Goal: Task Accomplishment & Management: Use online tool/utility

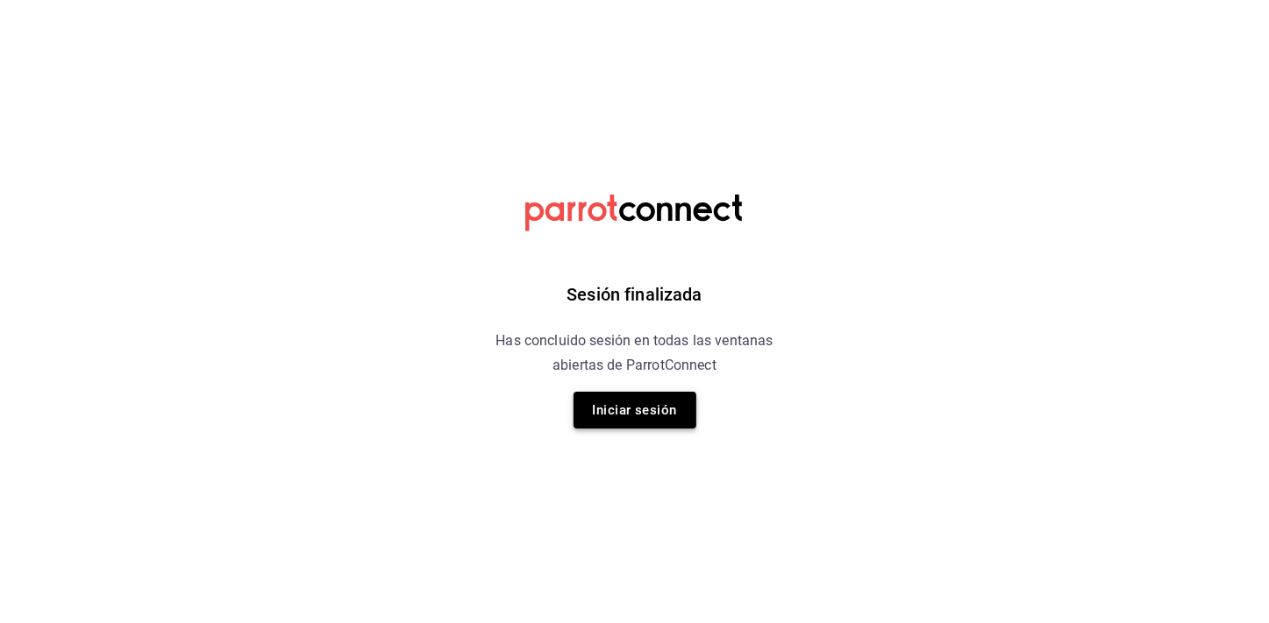
click at [607, 417] on button "Iniciar sesión" at bounding box center [634, 410] width 123 height 37
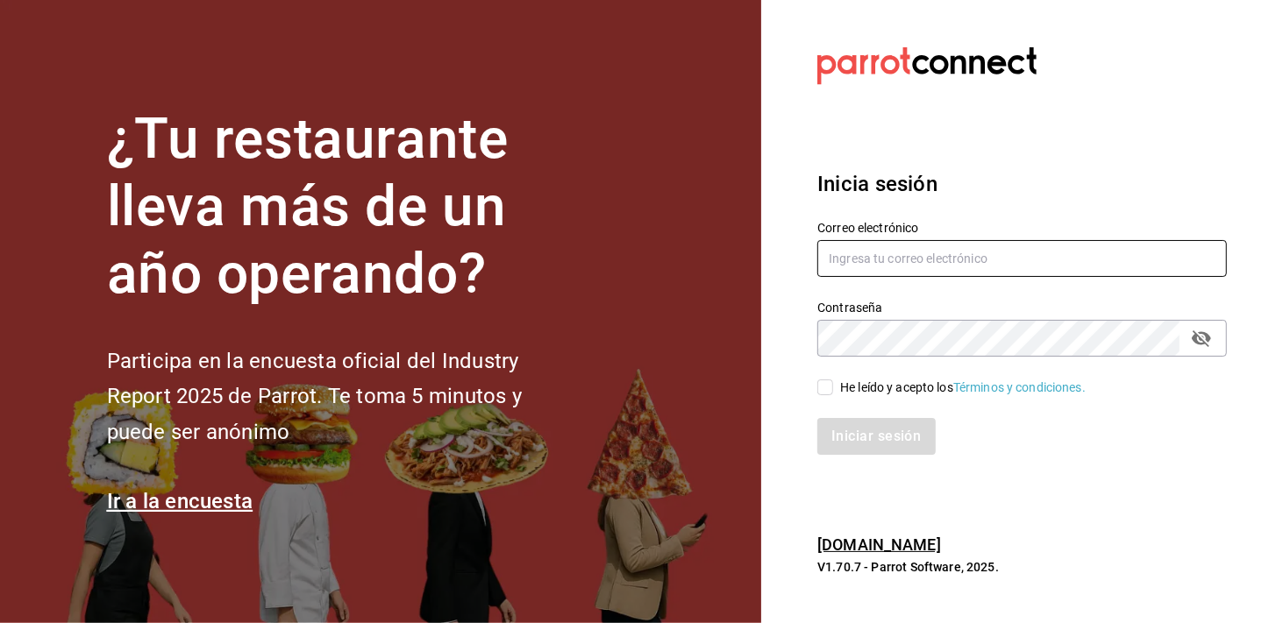
type input "[EMAIL_ADDRESS][PERSON_NAME][DOMAIN_NAME]"
click at [836, 395] on span "He leído y acepto los Términos y condiciones." at bounding box center [959, 388] width 252 height 18
click at [833, 395] on input "He leído y acepto los Términos y condiciones." at bounding box center [825, 388] width 16 height 16
checkbox input "true"
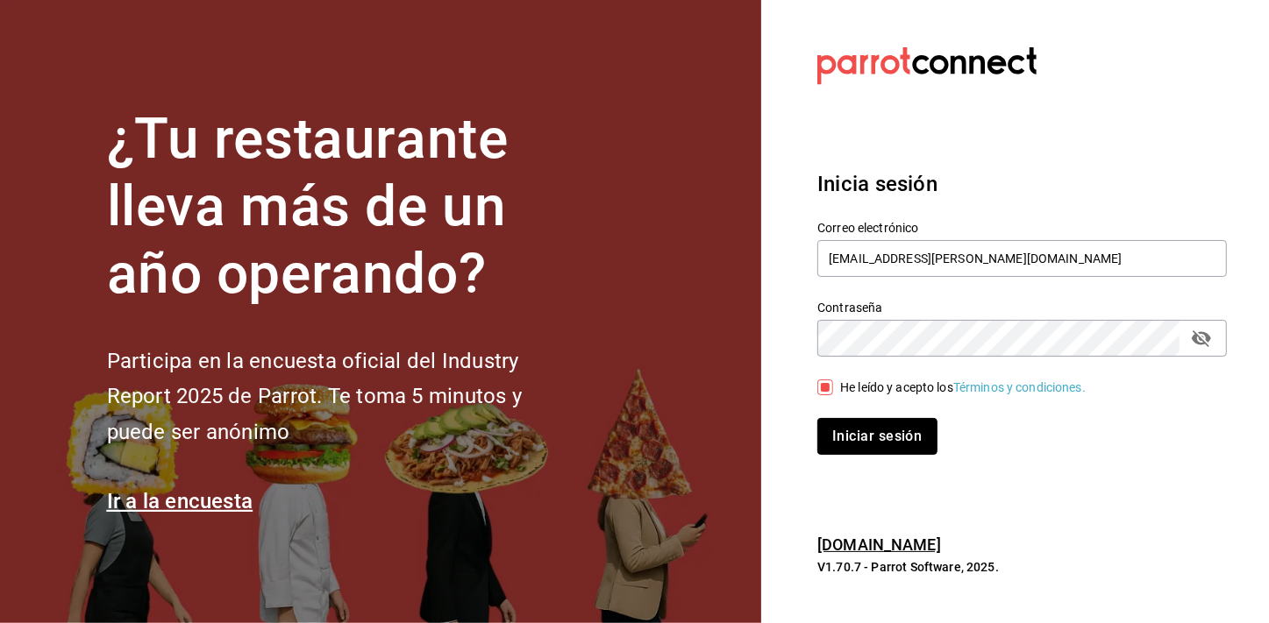
click at [842, 429] on button "Iniciar sesión" at bounding box center [876, 436] width 119 height 37
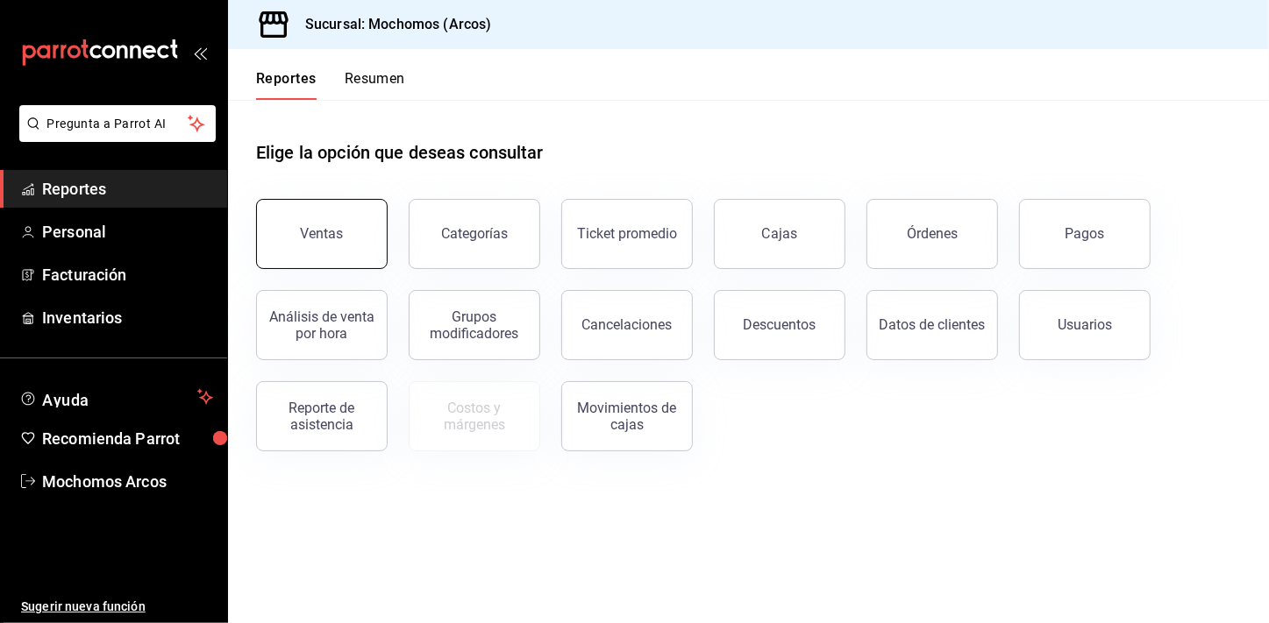
click at [337, 242] on button "Ventas" at bounding box center [321, 234] width 131 height 70
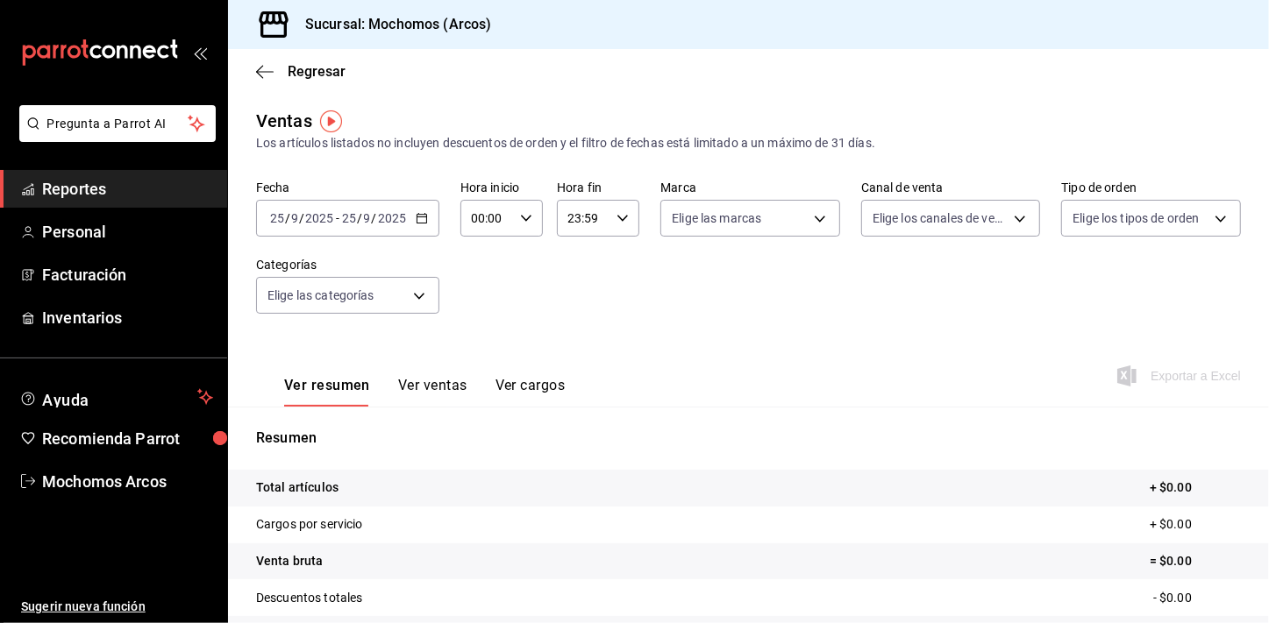
click at [419, 225] on div "[DATE] [DATE] - [DATE] [DATE]" at bounding box center [347, 218] width 183 height 37
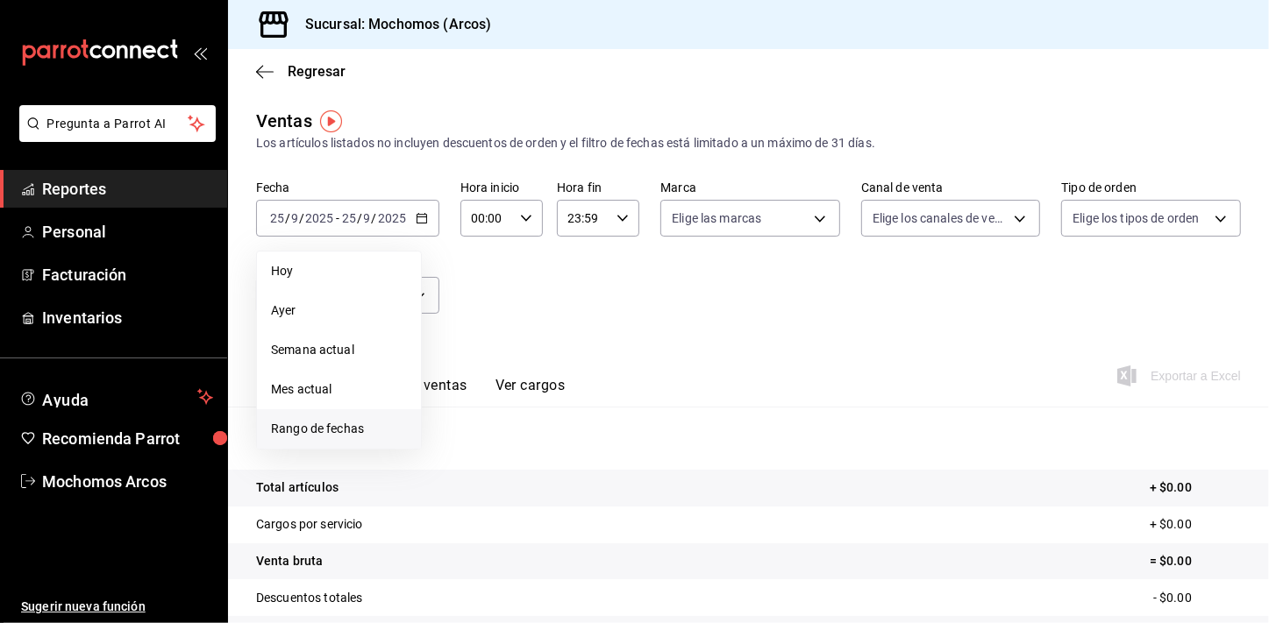
click at [316, 429] on span "Rango de fechas" at bounding box center [339, 429] width 136 height 18
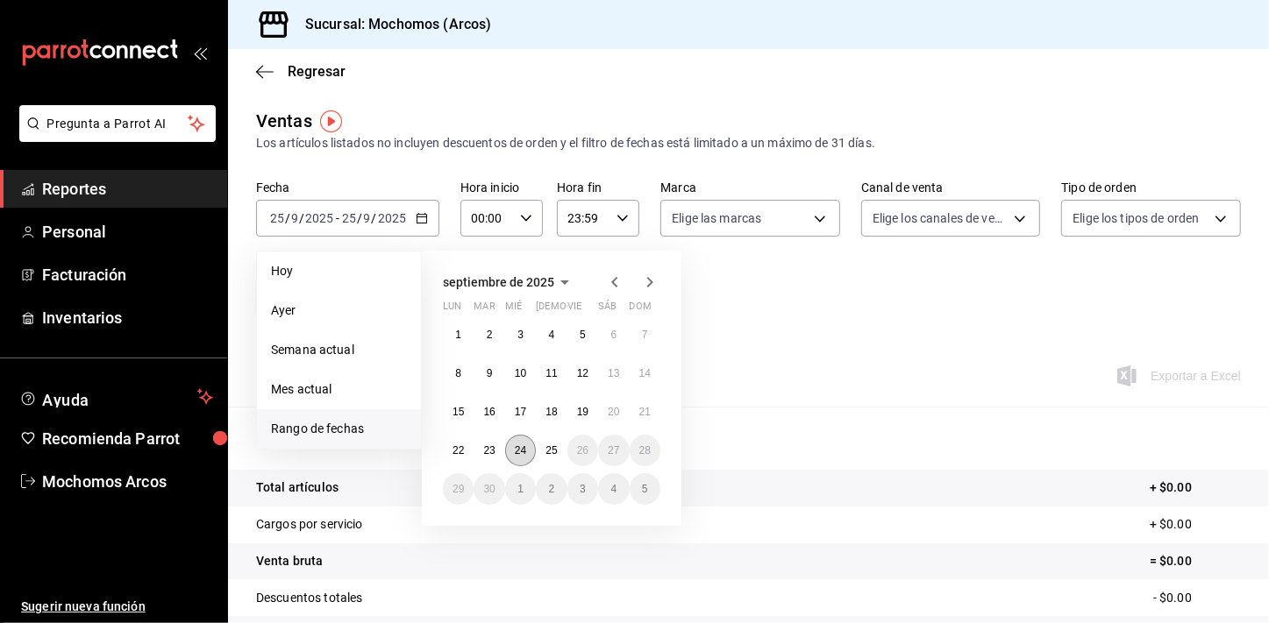
click at [526, 451] on abbr "24" at bounding box center [520, 450] width 11 height 12
click at [545, 452] on abbr "25" at bounding box center [550, 450] width 11 height 12
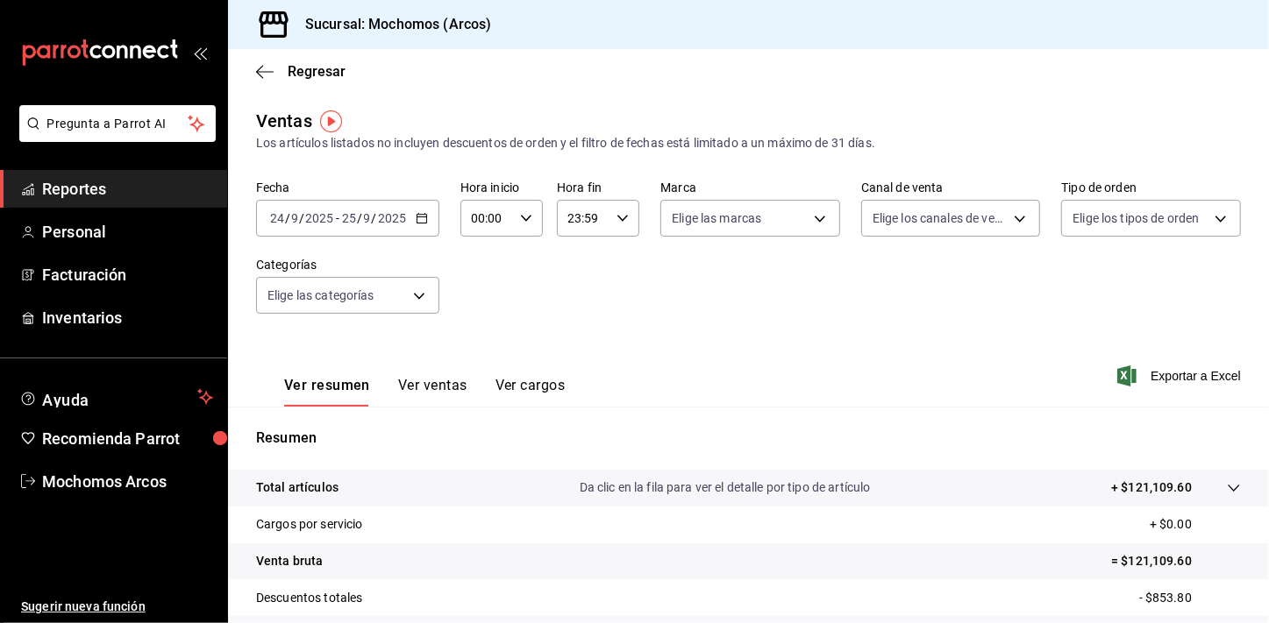
click at [515, 218] on div "00:00 Hora inicio" at bounding box center [501, 218] width 82 height 37
click at [488, 281] on div "00" at bounding box center [478, 263] width 41 height 42
click at [480, 300] on span "01" at bounding box center [479, 305] width 13 height 14
click at [480, 300] on button "05" at bounding box center [479, 314] width 34 height 35
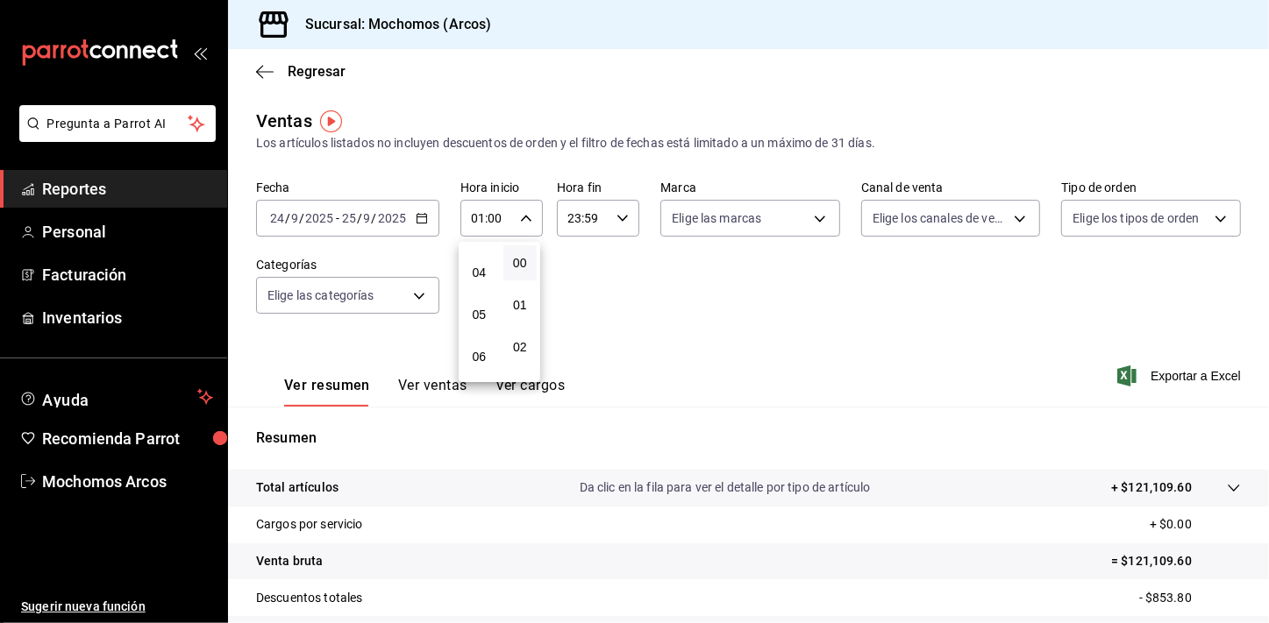
type input "05:00"
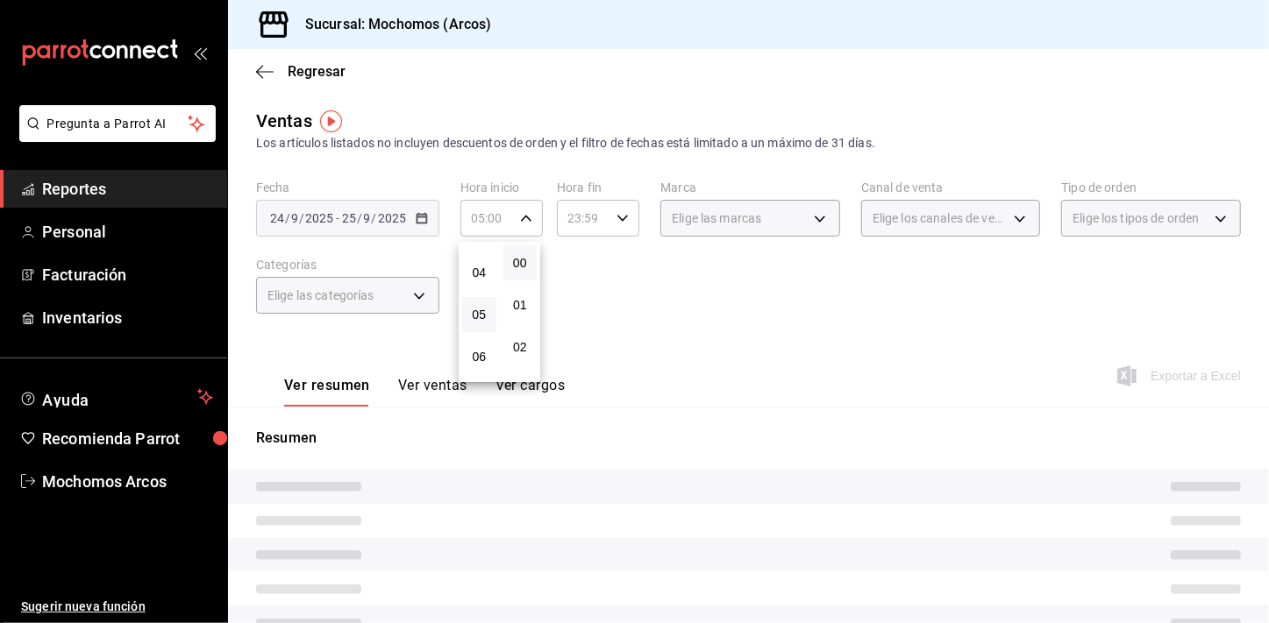
click at [741, 281] on div at bounding box center [634, 311] width 1269 height 623
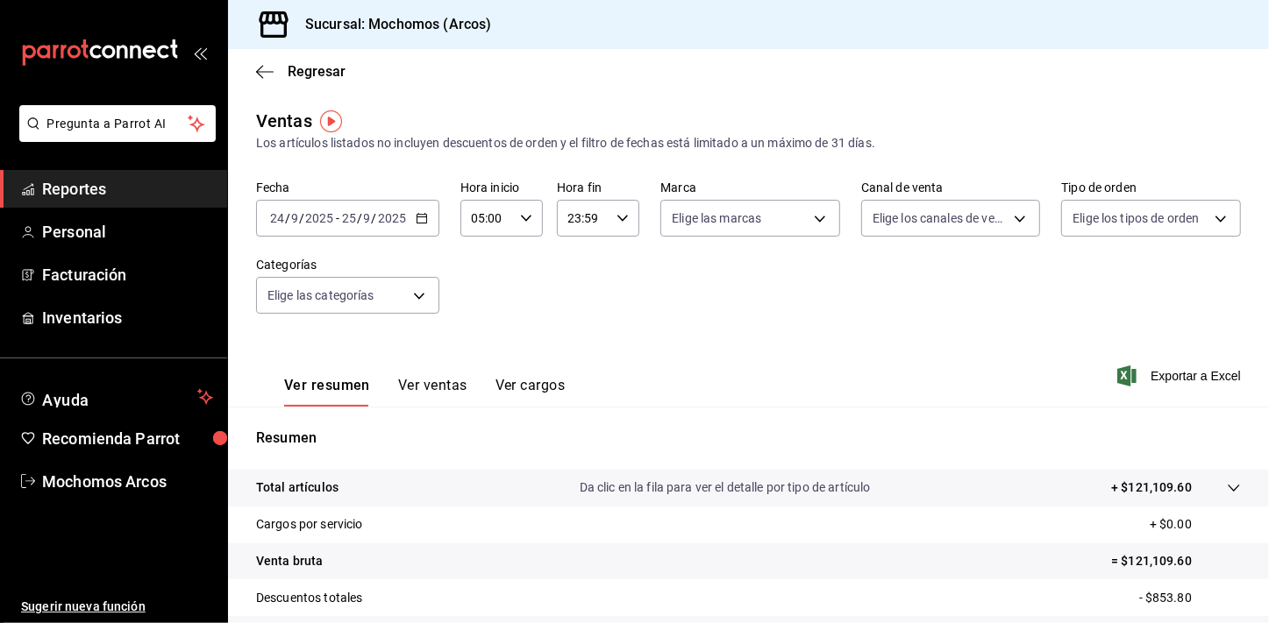
click at [622, 228] on div "23:59 Hora fin" at bounding box center [598, 218] width 82 height 37
click at [580, 267] on button "21" at bounding box center [575, 276] width 34 height 35
click at [580, 267] on button "04" at bounding box center [575, 255] width 34 height 35
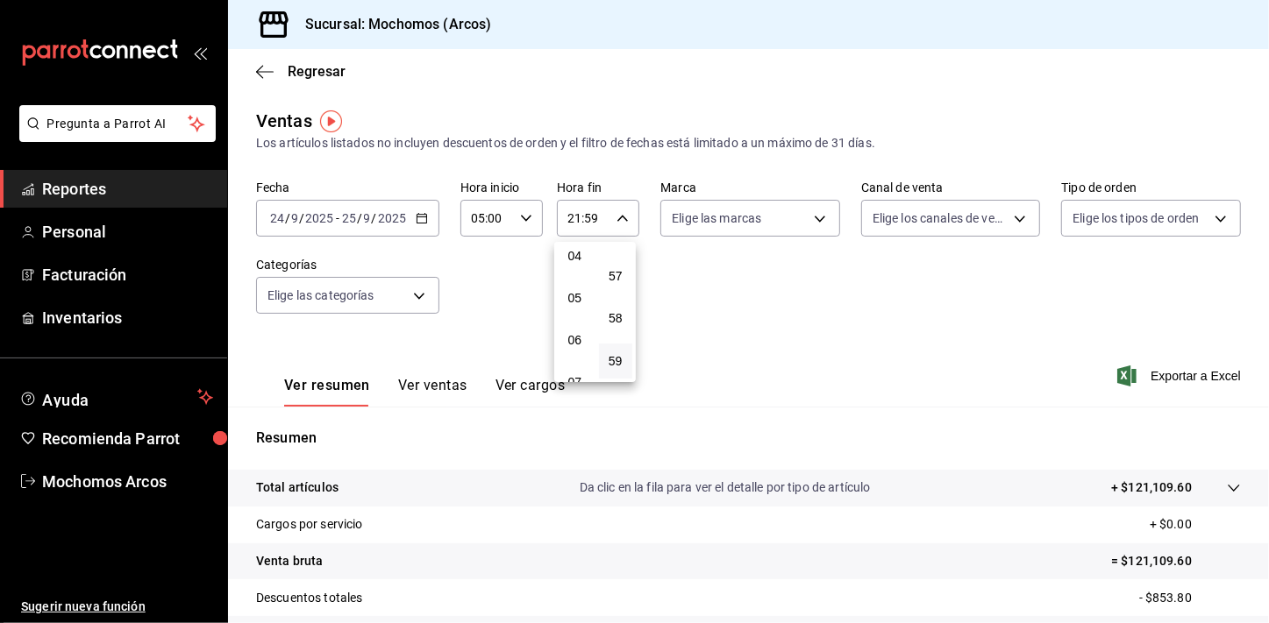
type input "04:59"
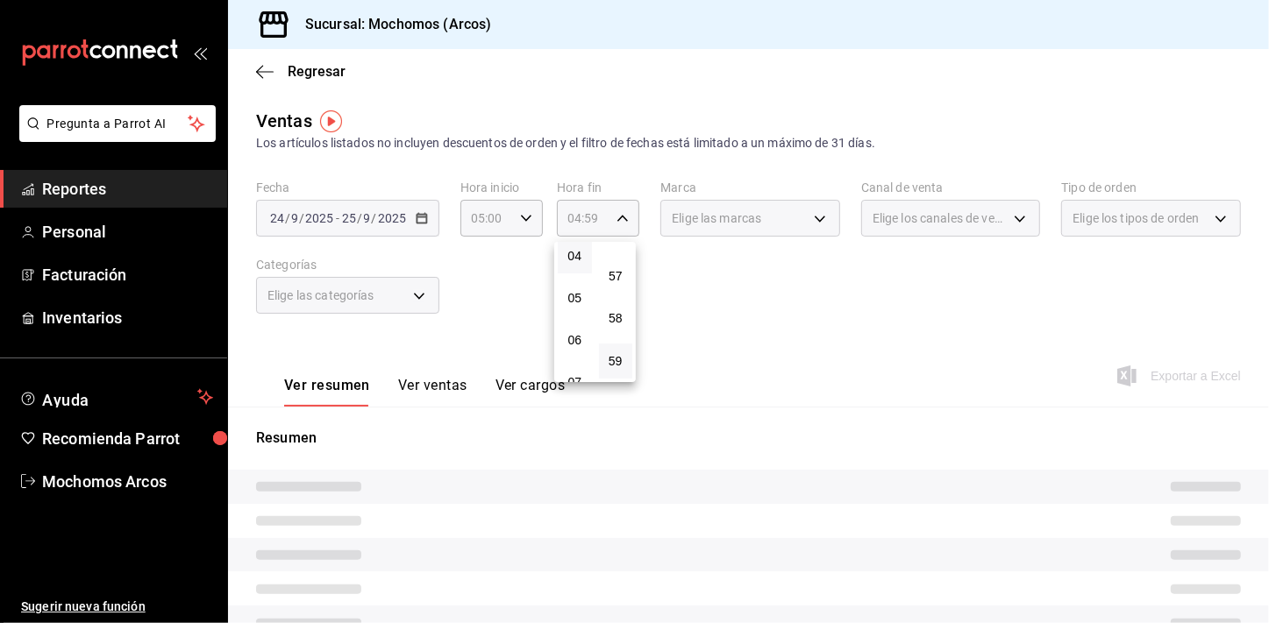
click at [808, 302] on div at bounding box center [634, 311] width 1269 height 623
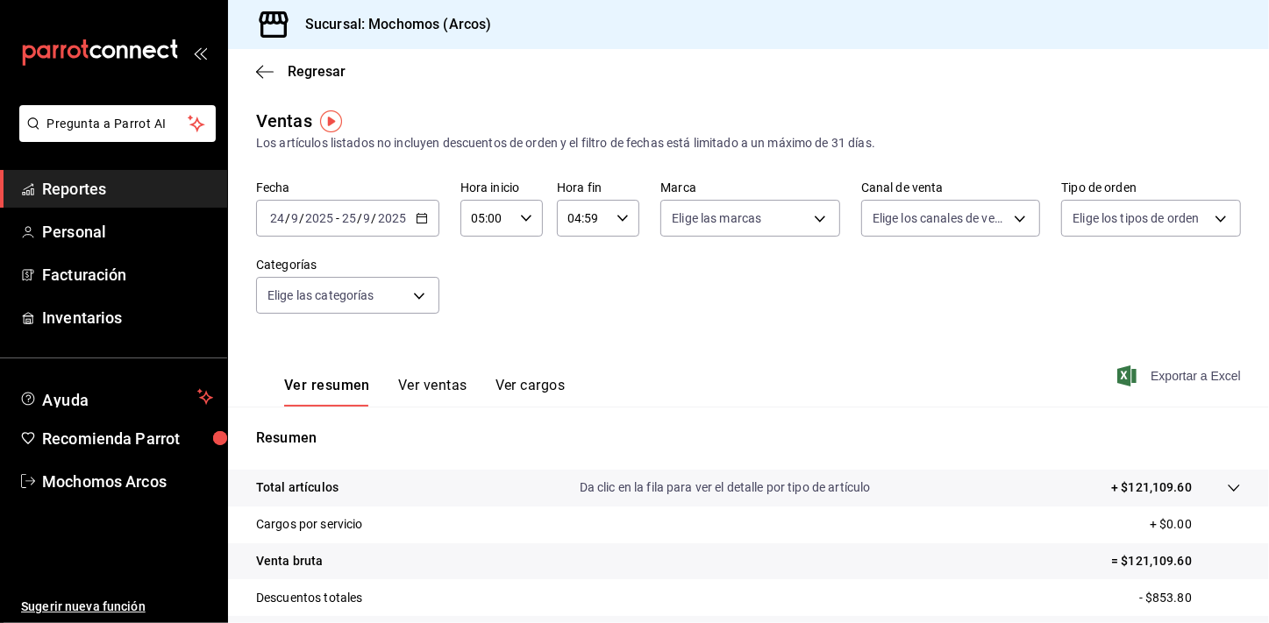
click at [1150, 373] on span "Exportar a Excel" at bounding box center [1180, 376] width 120 height 21
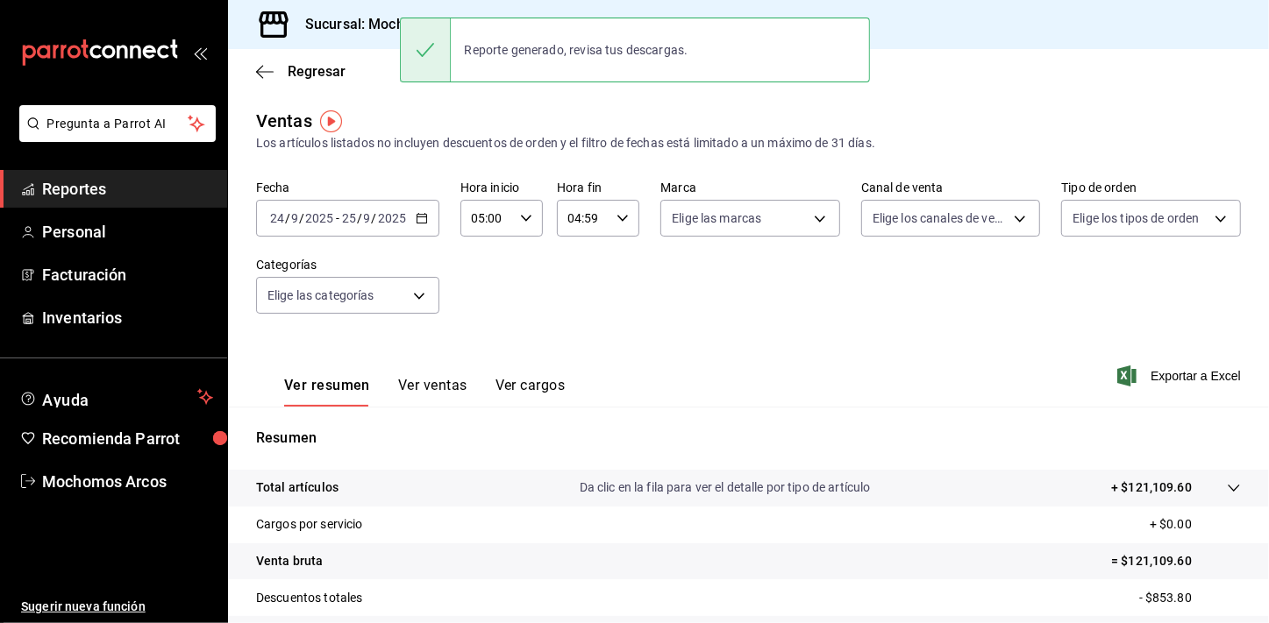
drag, startPoint x: 203, startPoint y: 154, endPoint x: 189, endPoint y: 170, distance: 20.5
click at [199, 159] on li "Pregunta a Parrot AI" at bounding box center [113, 137] width 213 height 65
click at [184, 178] on span "Reportes" at bounding box center [127, 189] width 171 height 24
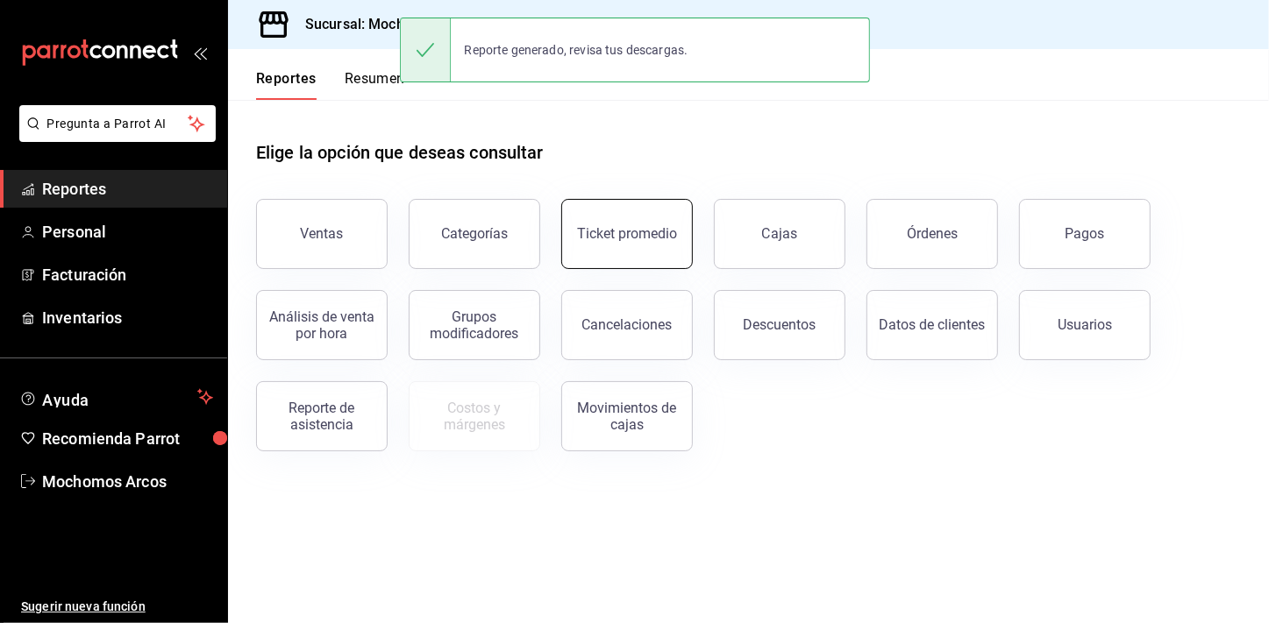
click at [620, 239] on div "Ticket promedio" at bounding box center [627, 233] width 100 height 17
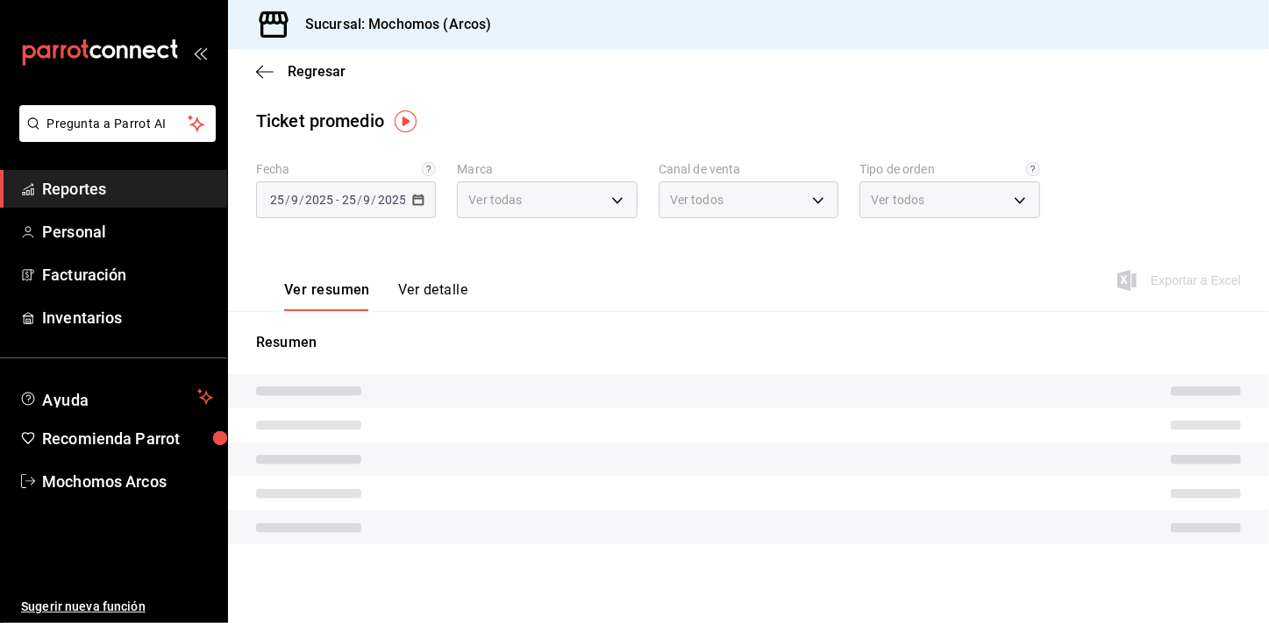
type input "dd36a3dd-8c35-4563-bc3a-0ae6137ce787"
type input "PARROT,UBER_EATS,RAPPI,DIDI_FOOD,ONLINE"
type input "c6b8ee8d-4955-4723-bae1-372b147e207b,27be71f3-ce18-4cfa-bd3b-e966efc6a73f,EXTER…"
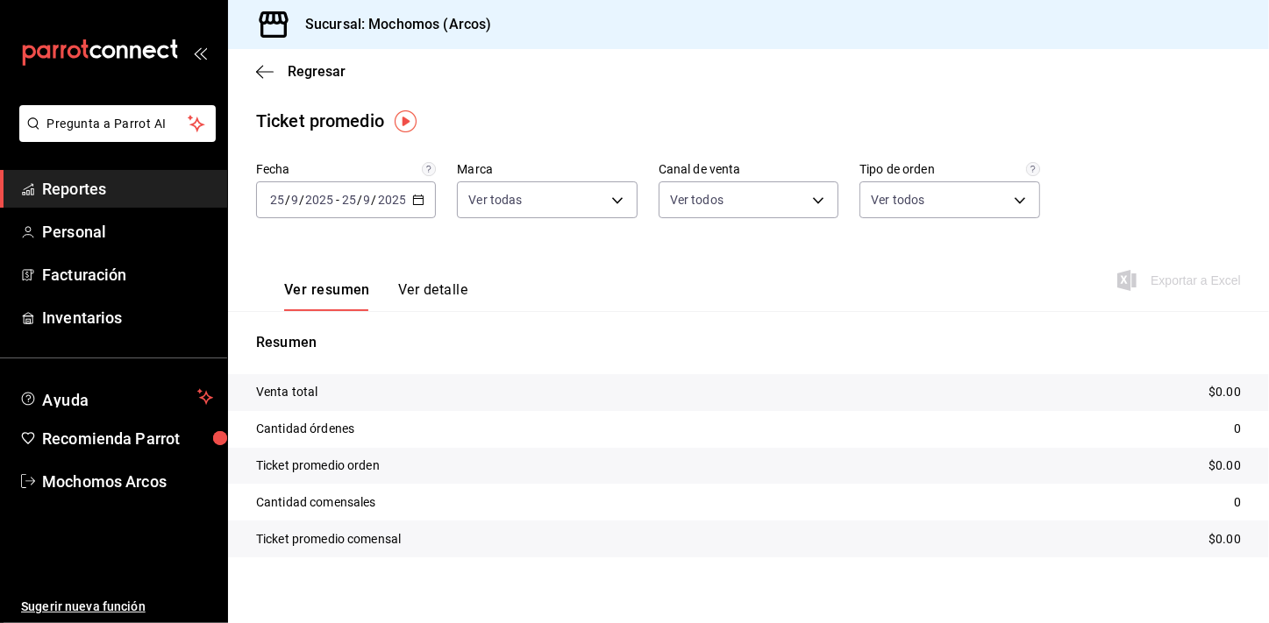
click at [416, 203] on icon "button" at bounding box center [418, 200] width 12 height 12
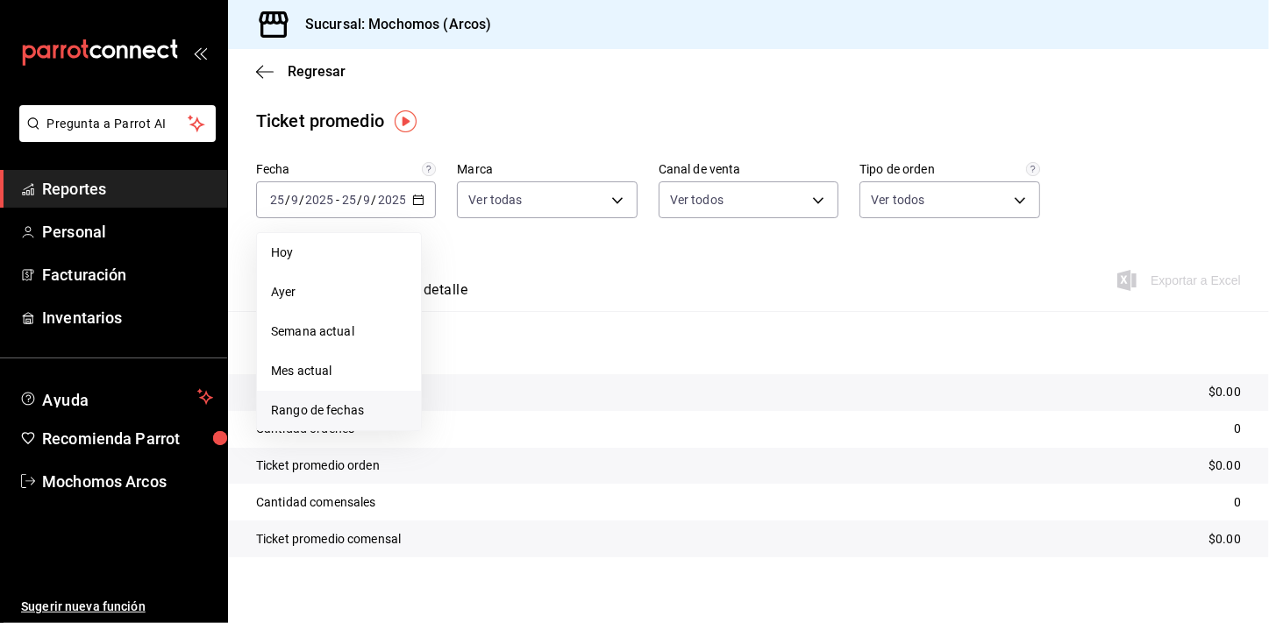
click at [334, 402] on span "Rango de fechas" at bounding box center [339, 411] width 136 height 18
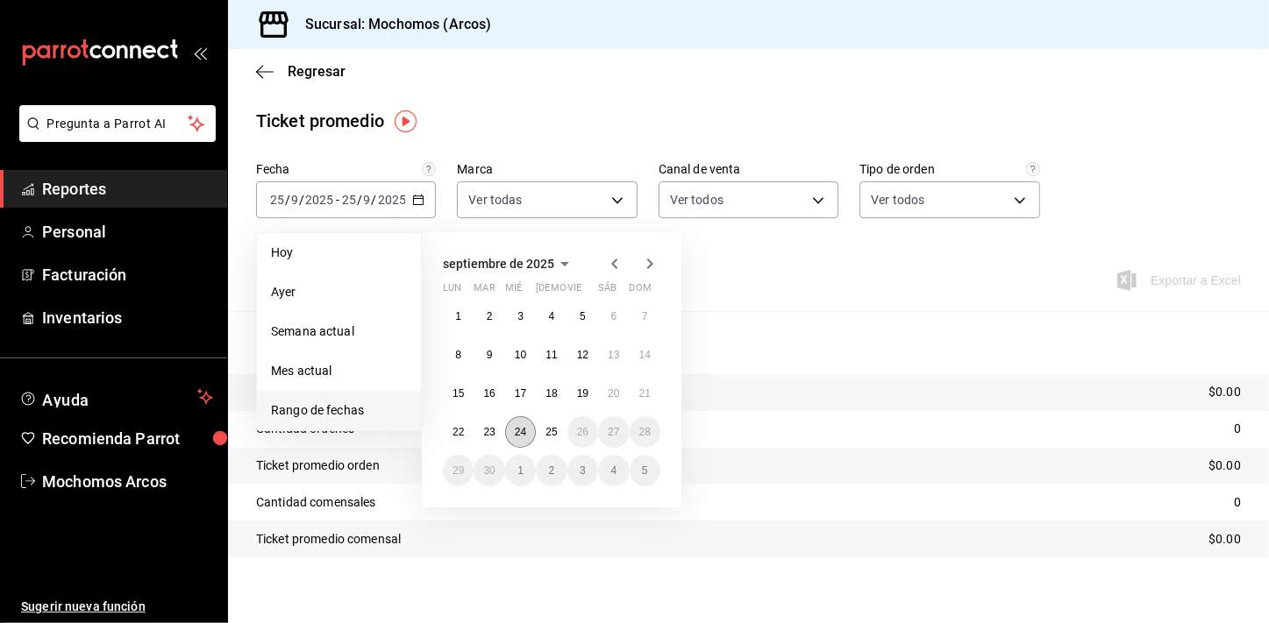
click at [514, 435] on button "24" at bounding box center [520, 432] width 31 height 32
click at [540, 434] on button "25" at bounding box center [551, 432] width 31 height 32
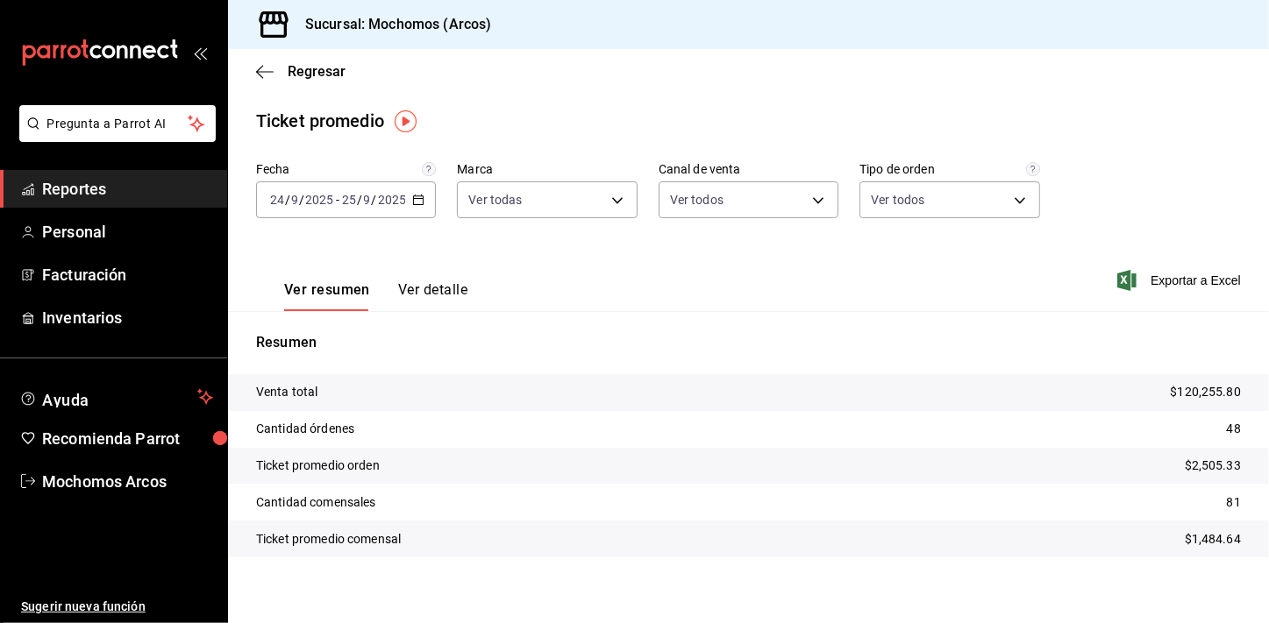
click at [136, 174] on link "Reportes" at bounding box center [113, 189] width 227 height 38
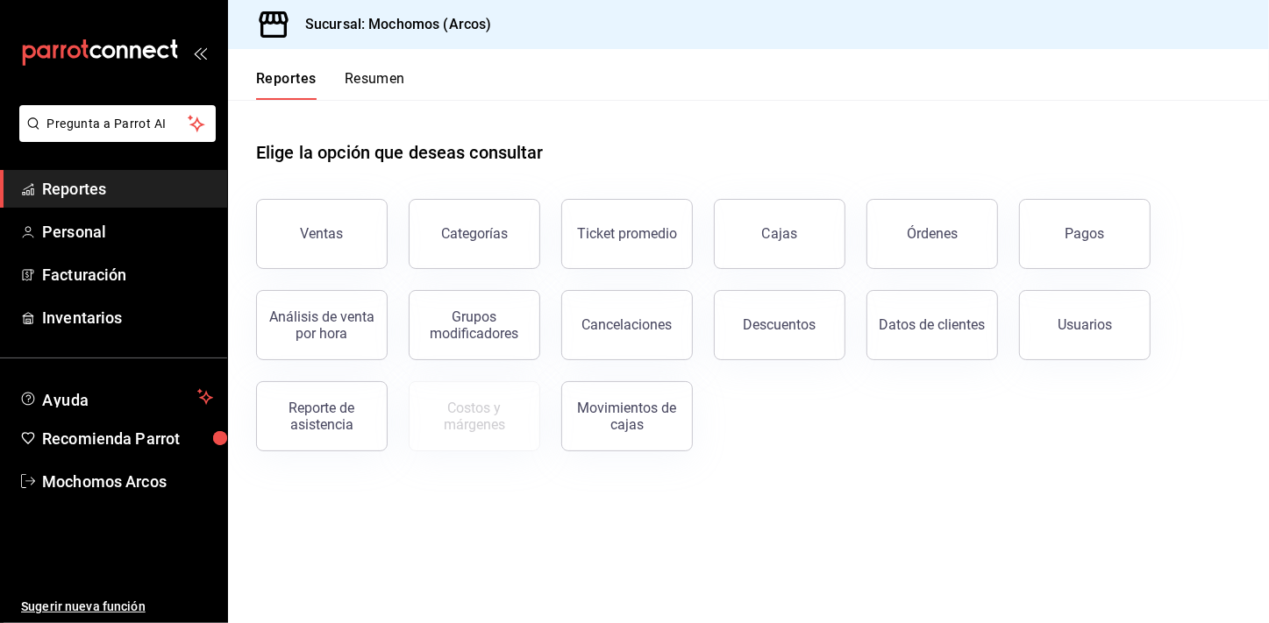
click at [782, 316] on button "Descuentos" at bounding box center [779, 325] width 131 height 70
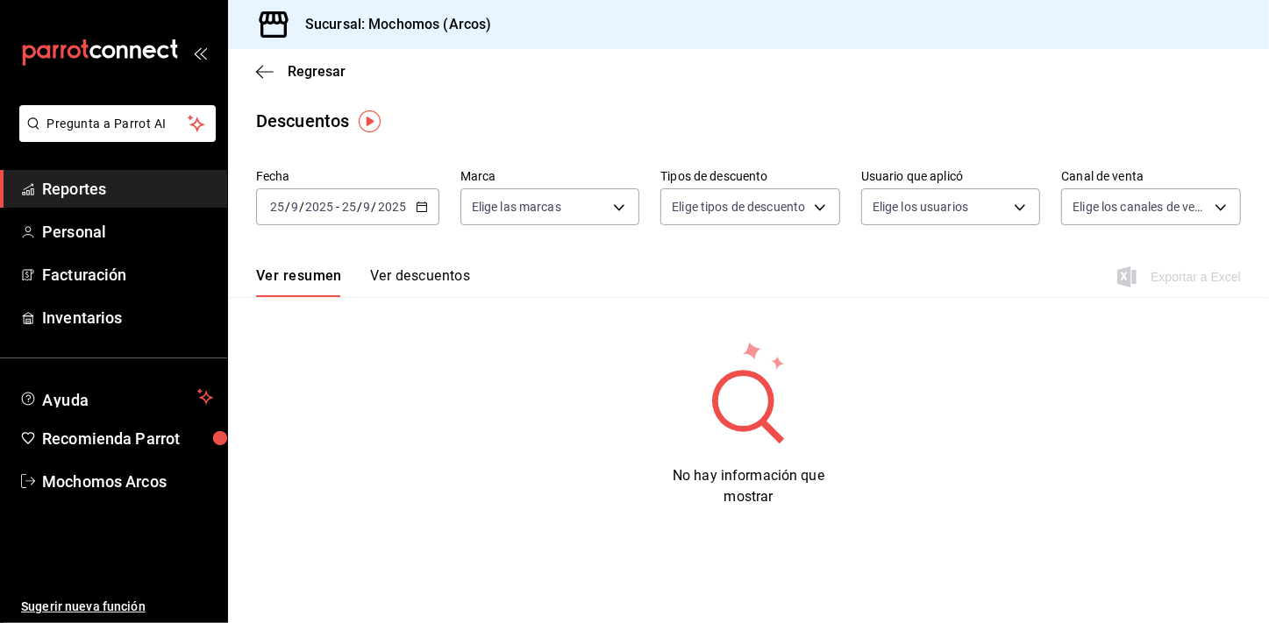
click at [417, 201] on icon "button" at bounding box center [422, 207] width 12 height 12
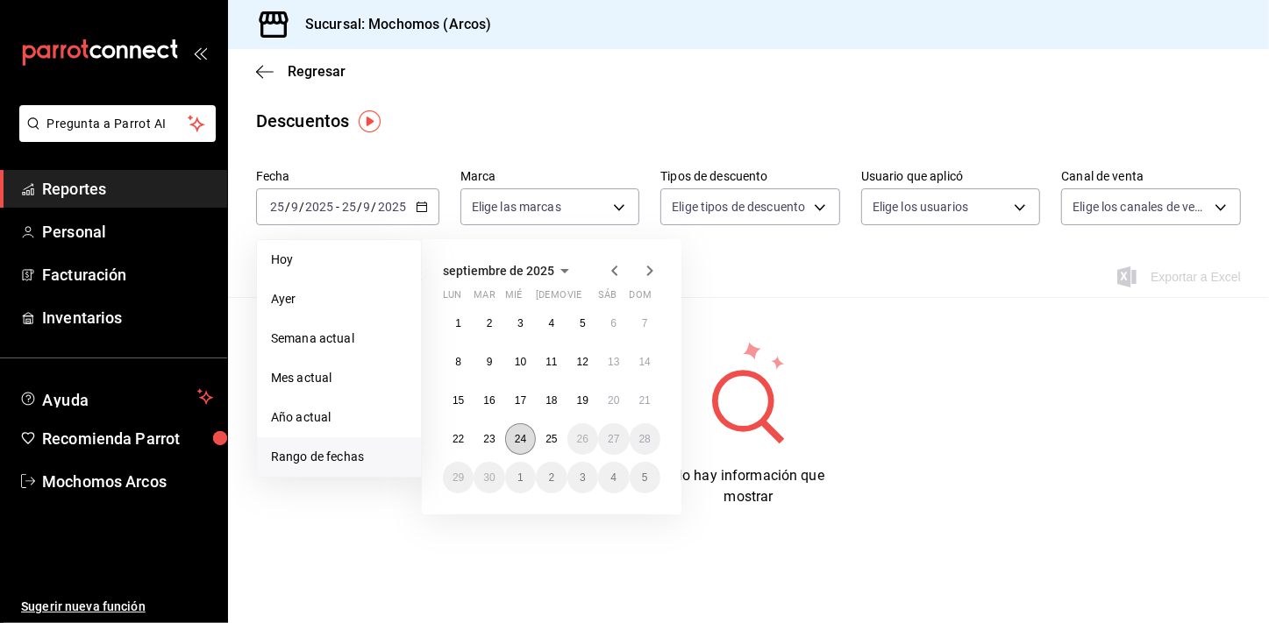
click at [525, 434] on abbr "24" at bounding box center [520, 439] width 11 height 12
click at [545, 437] on abbr "25" at bounding box center [550, 439] width 11 height 12
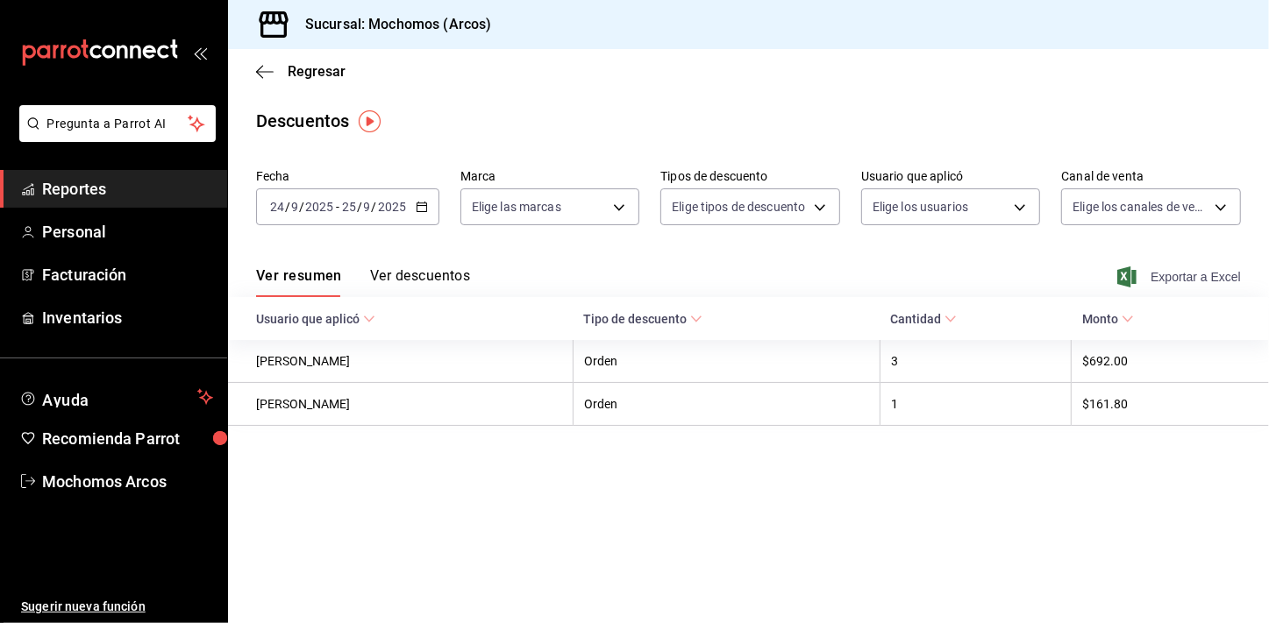
click at [1204, 274] on span "Exportar a Excel" at bounding box center [1180, 277] width 120 height 21
